Goal: Register for event/course

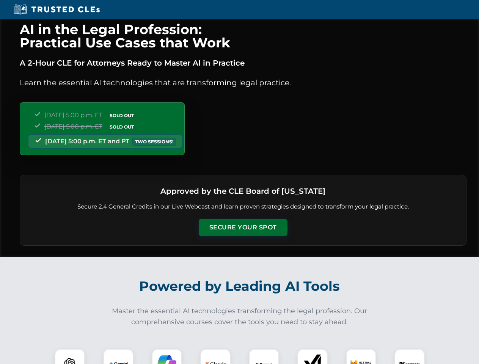
click at [243, 227] on button "Secure Your Spot" at bounding box center [243, 227] width 89 height 17
click at [70, 356] on img at bounding box center [70, 364] width 22 height 22
